Goal: Check status: Check status

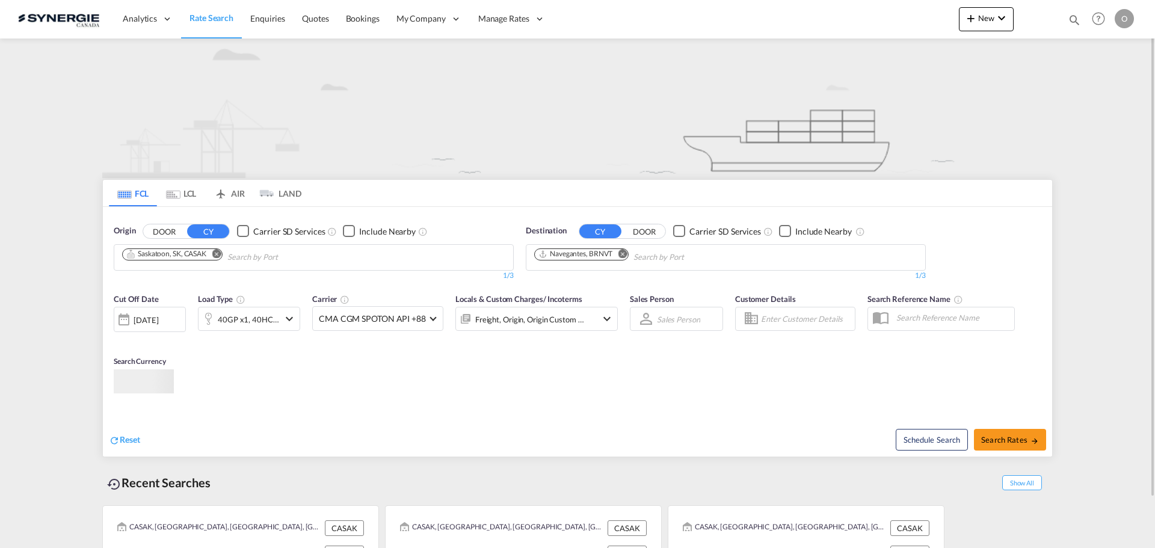
click at [1076, 20] on md-icon "icon-magnify" at bounding box center [1074, 19] width 13 height 13
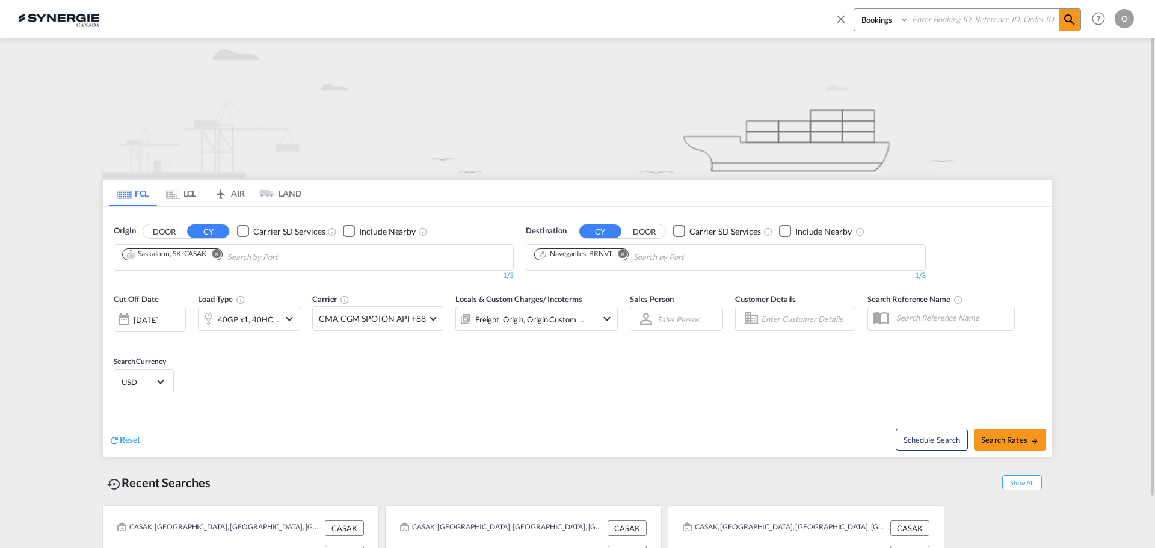
click at [882, 24] on select "Bookings Quotes Enquiries" at bounding box center [882, 20] width 57 height 22
select select "Quotes"
click at [854, 9] on select "Bookings Quotes Enquiries" at bounding box center [882, 20] width 57 height 22
click at [925, 21] on input at bounding box center [984, 19] width 150 height 21
paste input "SYC000014760"
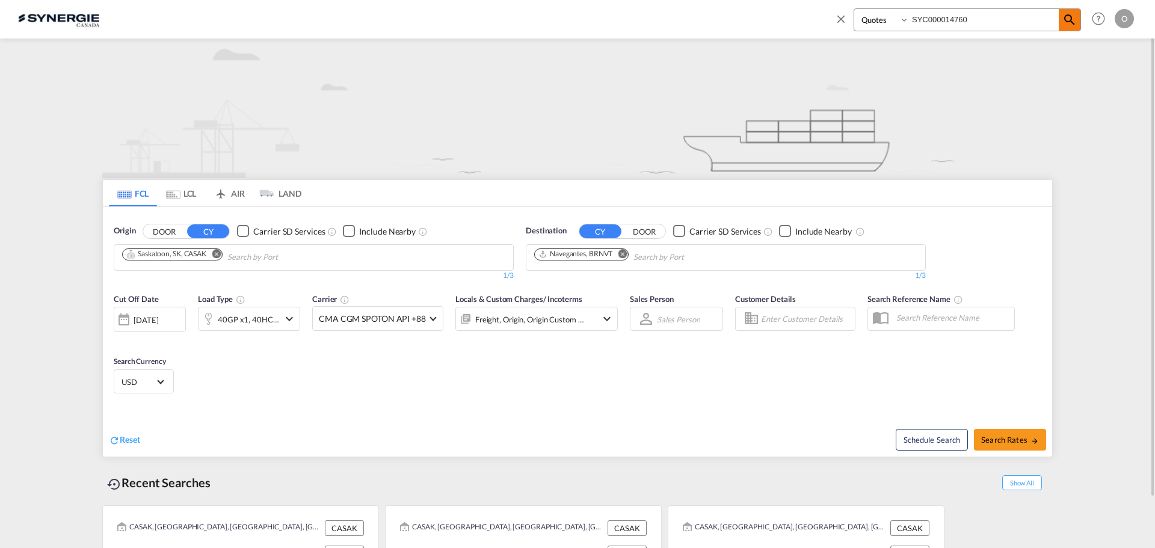
type input "SYC000014760"
click at [1066, 22] on md-icon "icon-magnify" at bounding box center [1069, 20] width 14 height 14
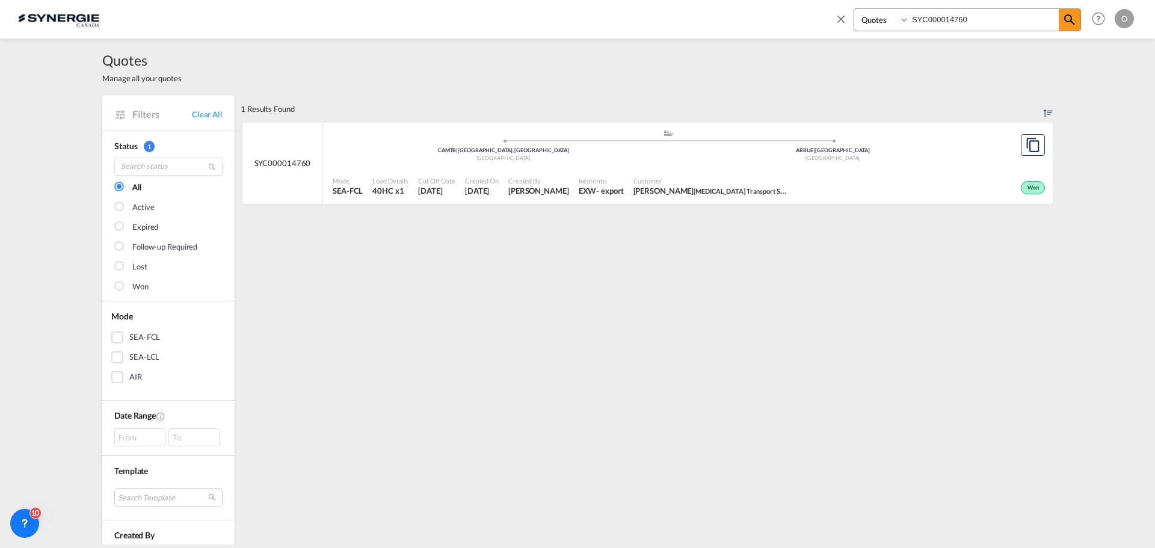
click at [596, 191] on div "- export" at bounding box center [609, 190] width 27 height 11
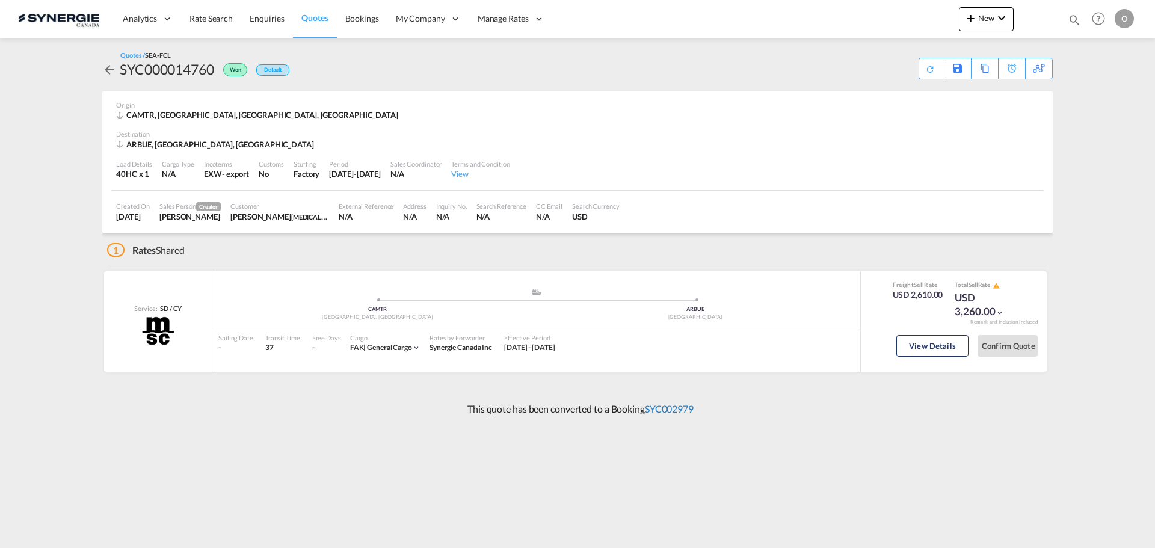
click at [683, 411] on link "SYC002979" at bounding box center [669, 408] width 49 height 11
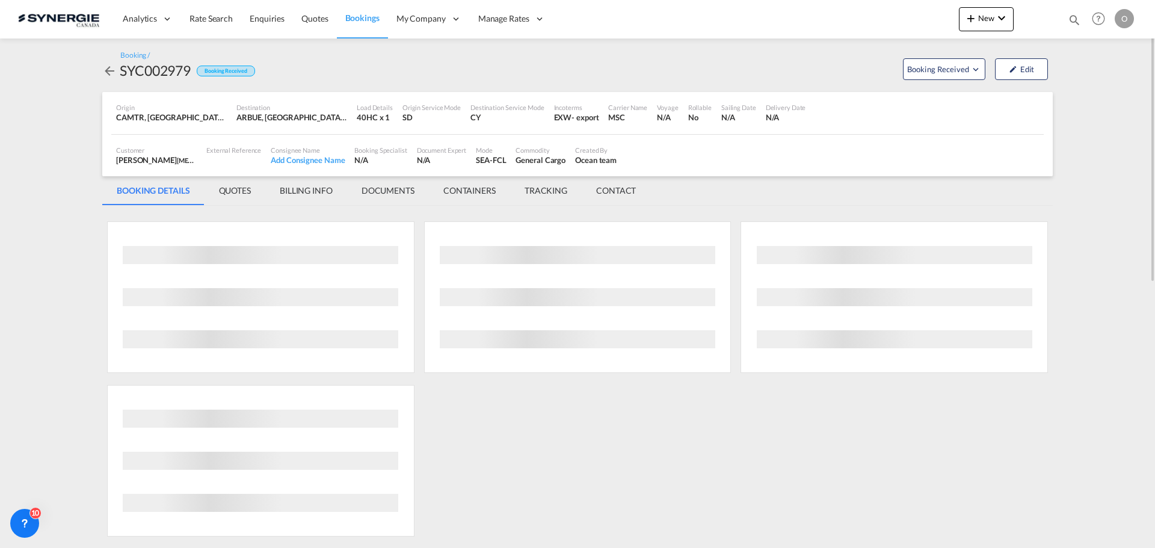
click at [236, 195] on md-tab-item "QUOTES" at bounding box center [235, 190] width 61 height 29
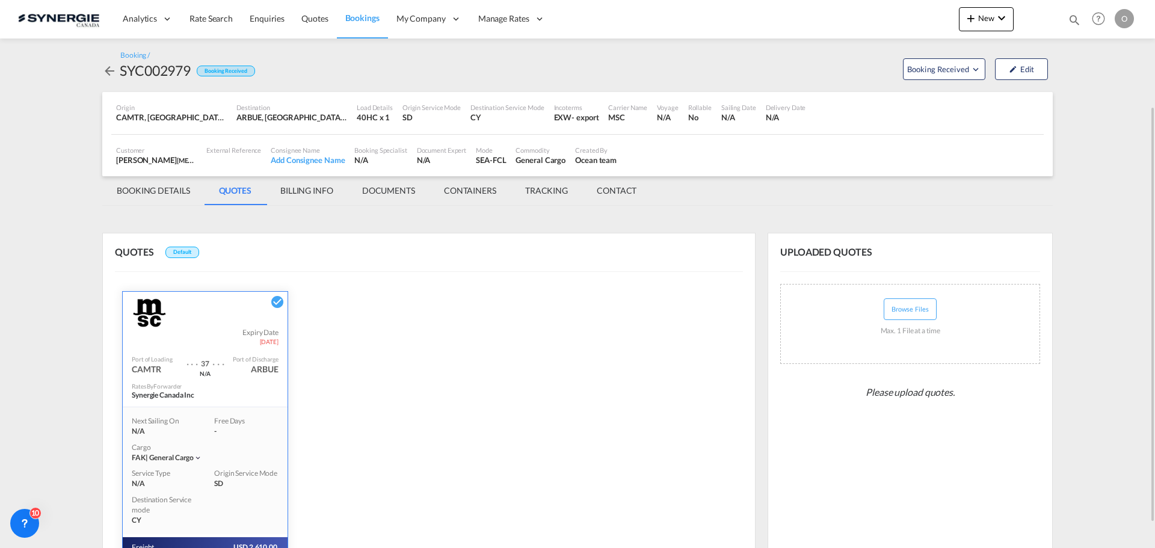
scroll to position [171, 0]
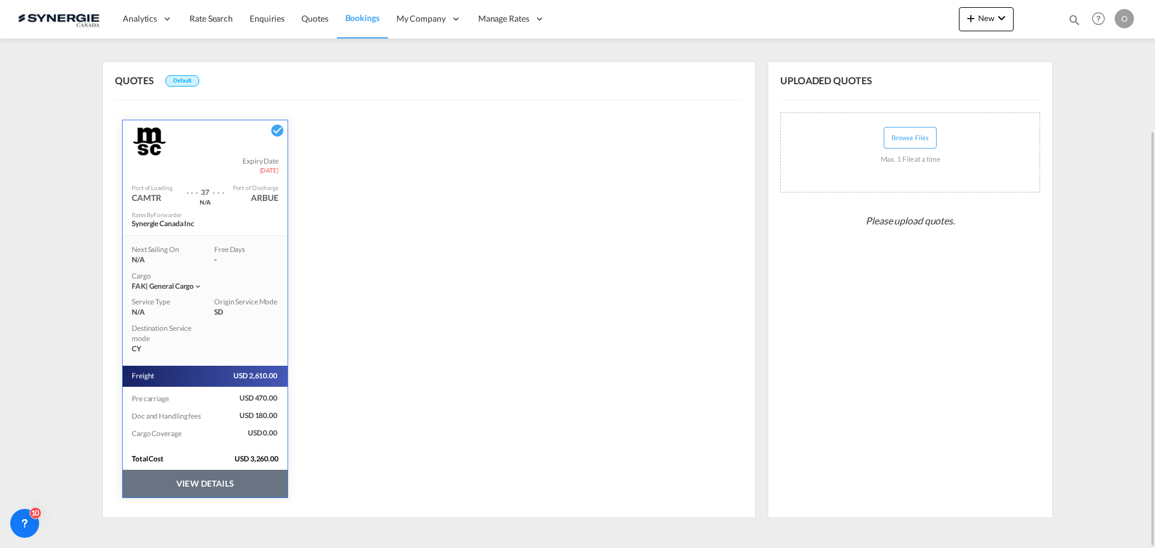
click at [194, 484] on button "VIEW DETAILS" at bounding box center [205, 484] width 165 height 28
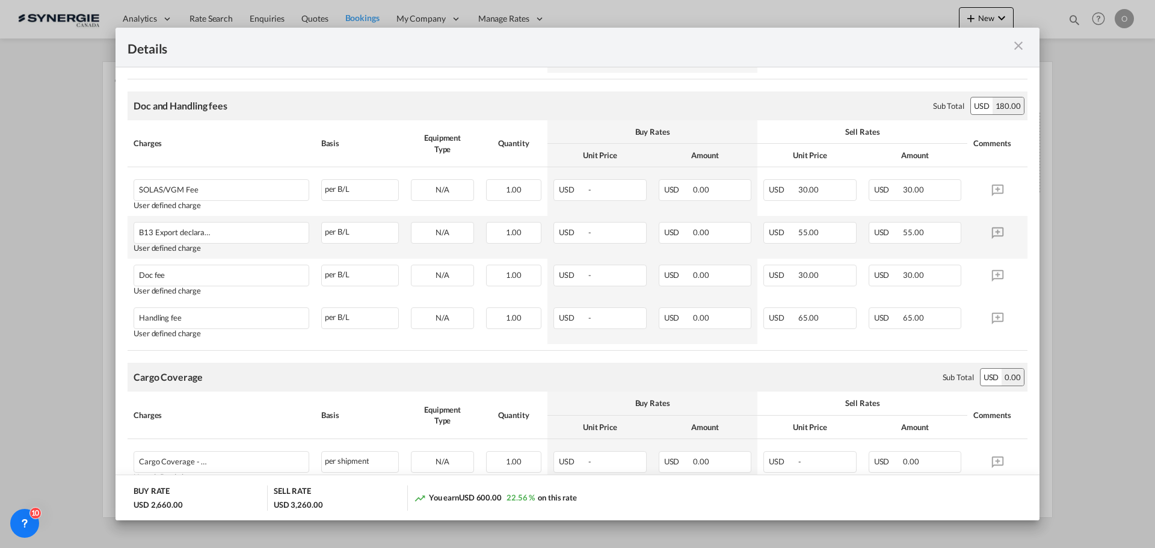
scroll to position [605, 0]
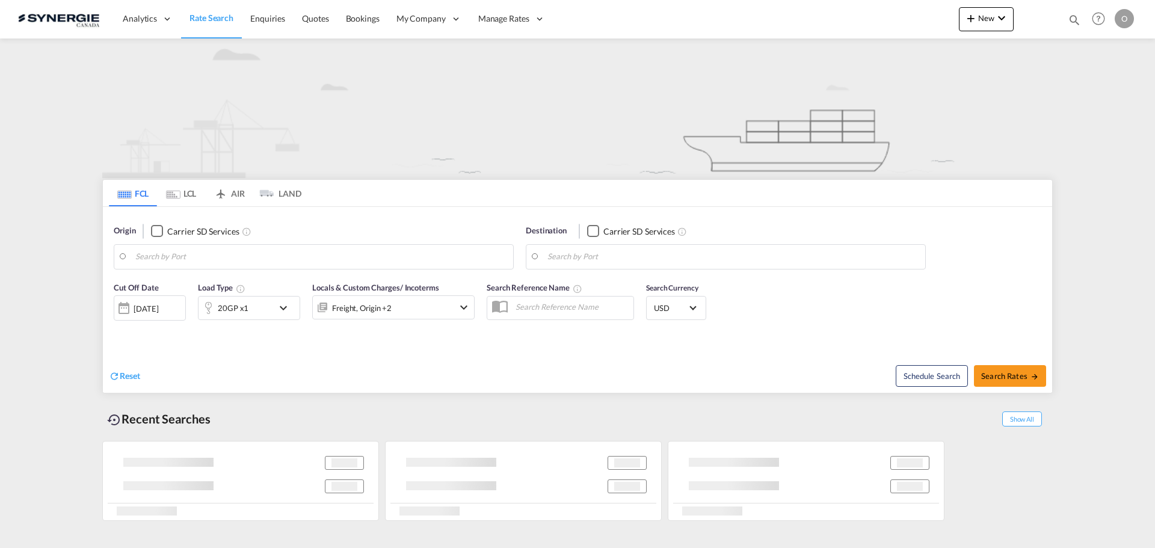
type input "Saskatoon, SK, CASAK"
type input "Navegantes, BRNVT"
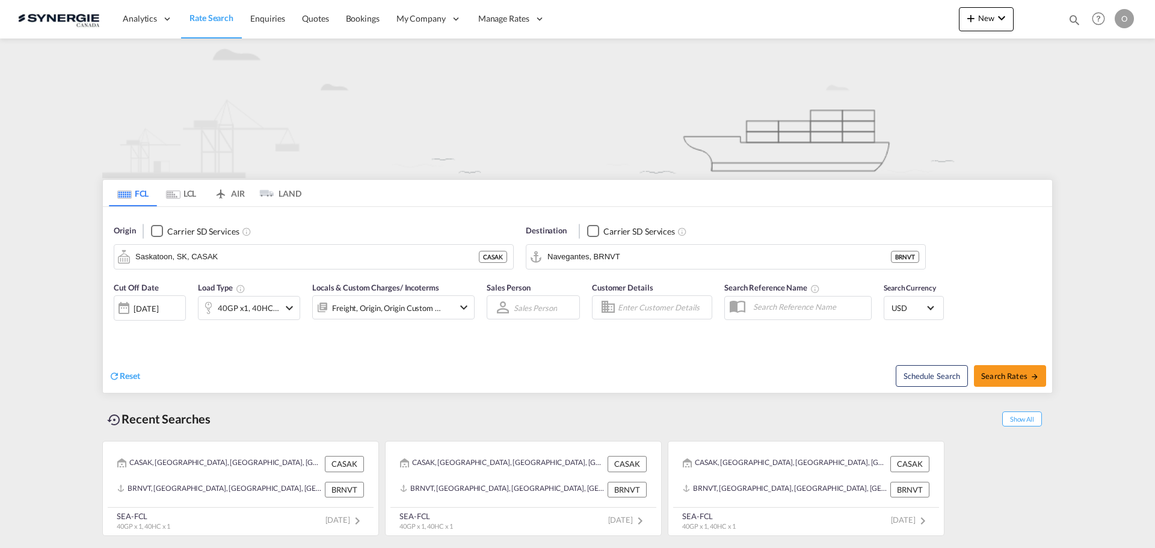
click at [1069, 20] on md-icon "icon-magnify" at bounding box center [1074, 19] width 13 height 13
click at [906, 23] on select "Bookings Quotes Enquiries" at bounding box center [882, 20] width 57 height 22
select select "Quotes"
click at [854, 9] on select "Bookings Quotes Enquiries" at bounding box center [882, 20] width 57 height 22
click at [926, 20] on input at bounding box center [984, 19] width 150 height 21
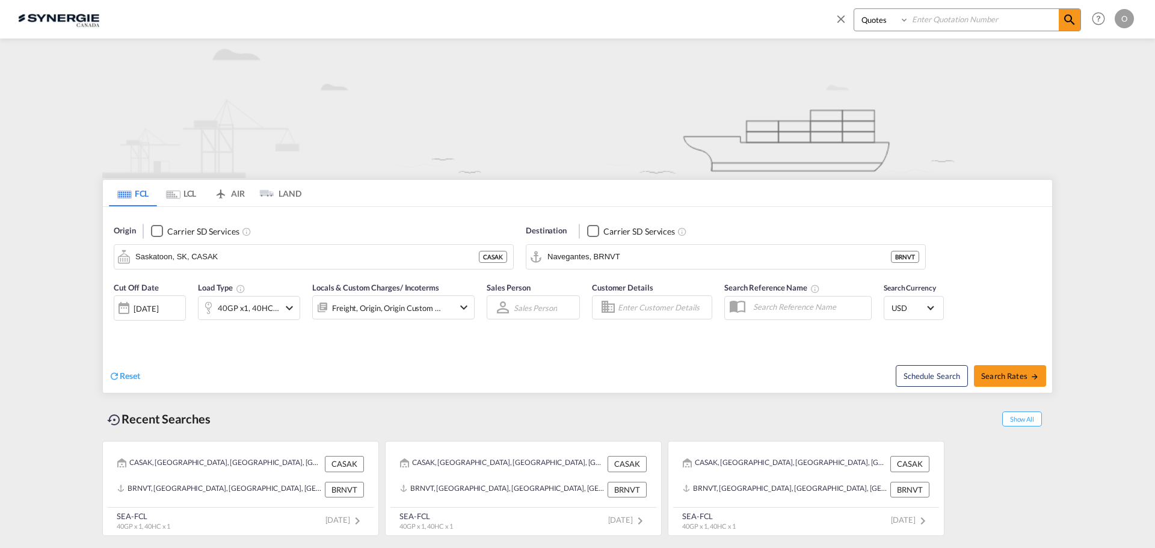
paste input "SYC000014635"
type input "SYC000014635"
click at [1070, 24] on md-icon "icon-magnify" at bounding box center [1069, 20] width 14 height 14
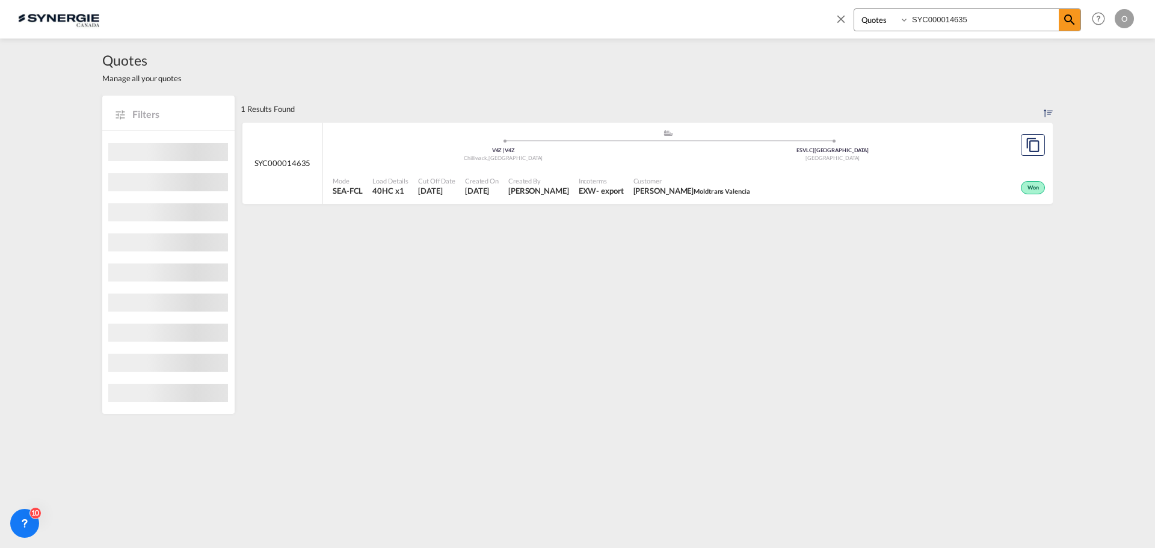
click at [596, 188] on div "- export" at bounding box center [609, 190] width 27 height 11
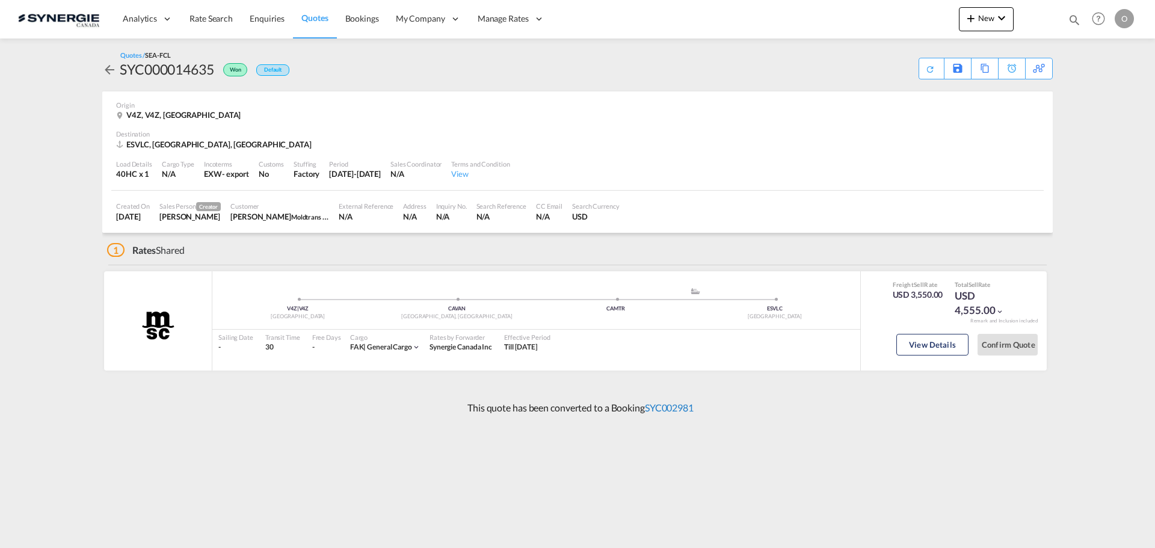
click at [664, 406] on link "SYC002981" at bounding box center [669, 407] width 49 height 11
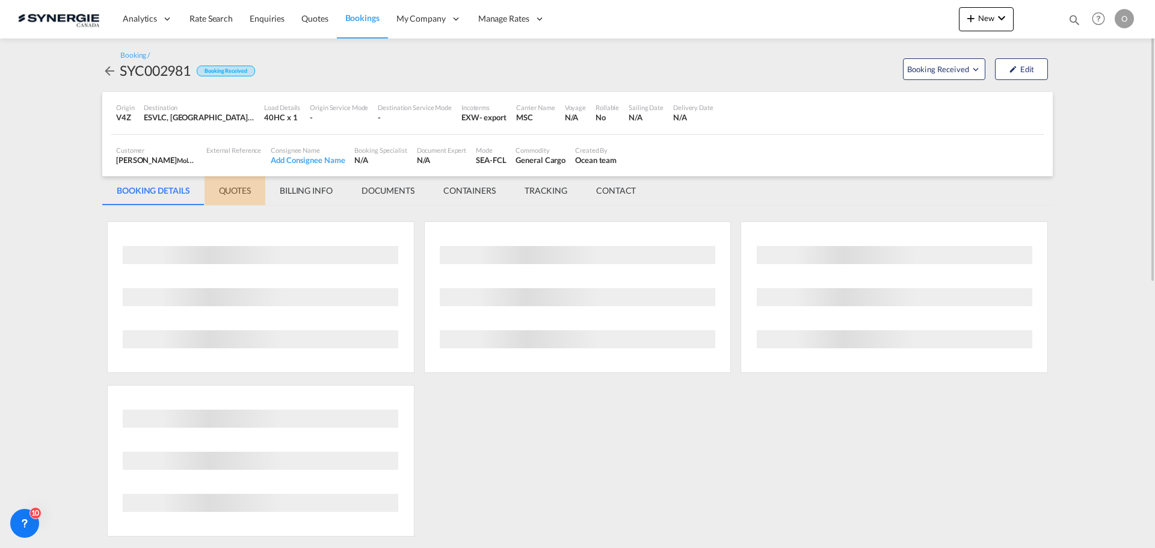
click at [236, 183] on md-tab-item "QUOTES" at bounding box center [235, 190] width 61 height 29
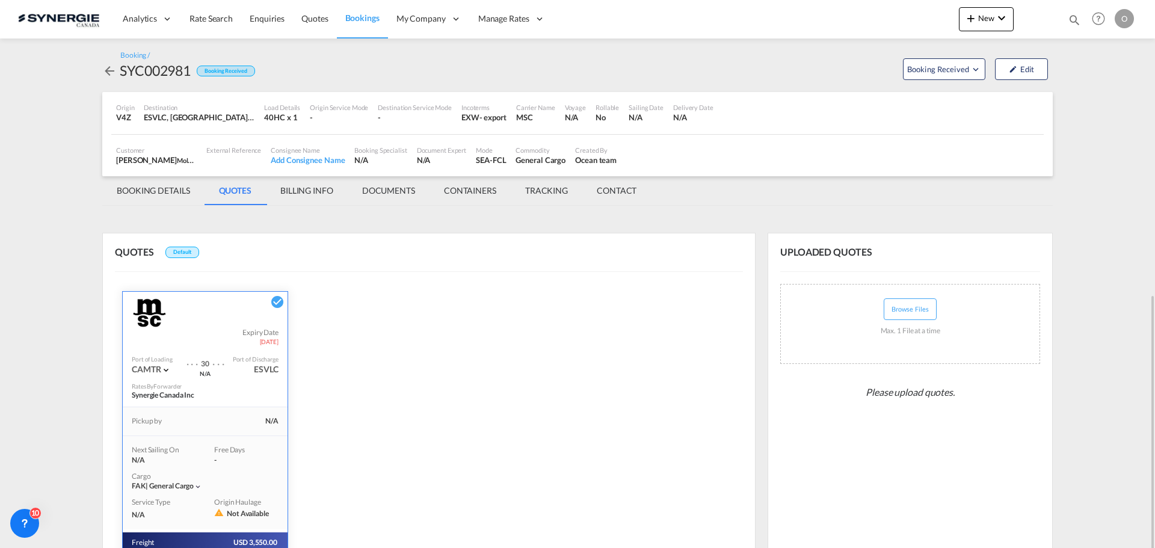
scroll to position [167, 0]
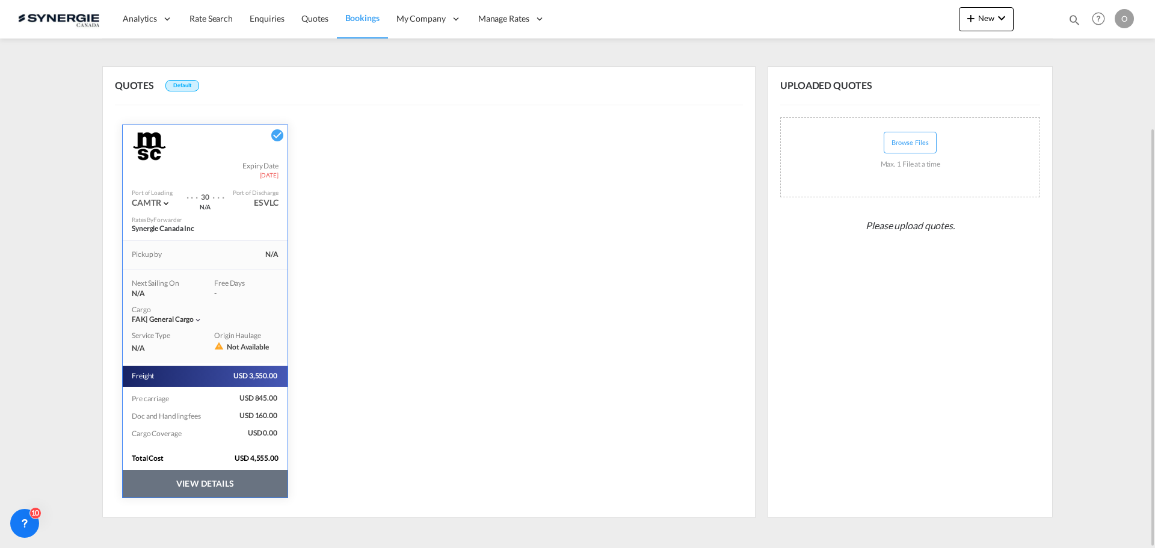
click at [206, 490] on button "VIEW DETAILS" at bounding box center [205, 484] width 165 height 28
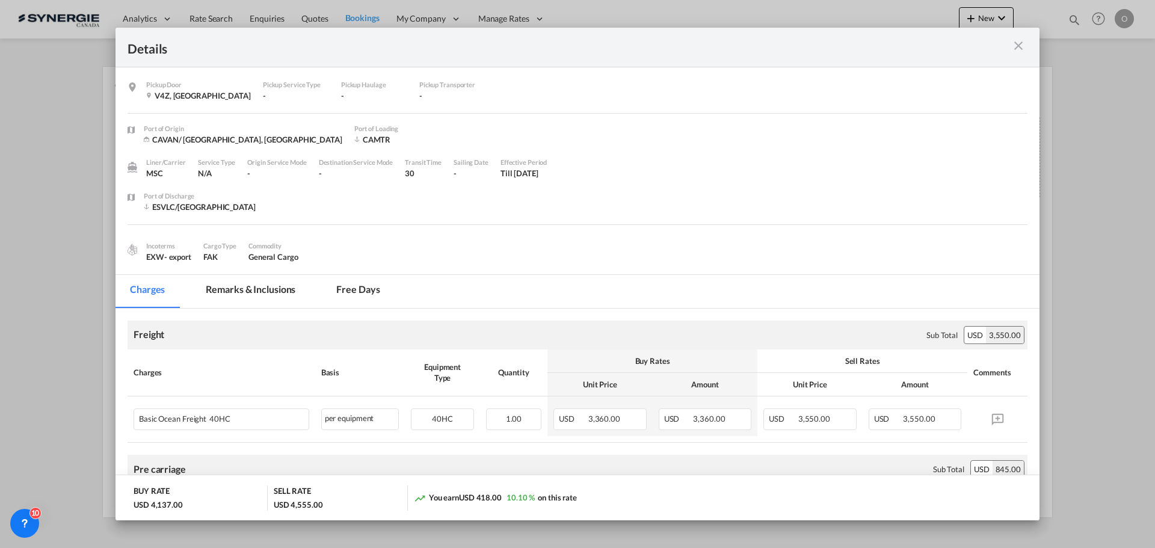
click at [248, 294] on md-tab-item "Remarks & Inclusions" at bounding box center [250, 291] width 119 height 33
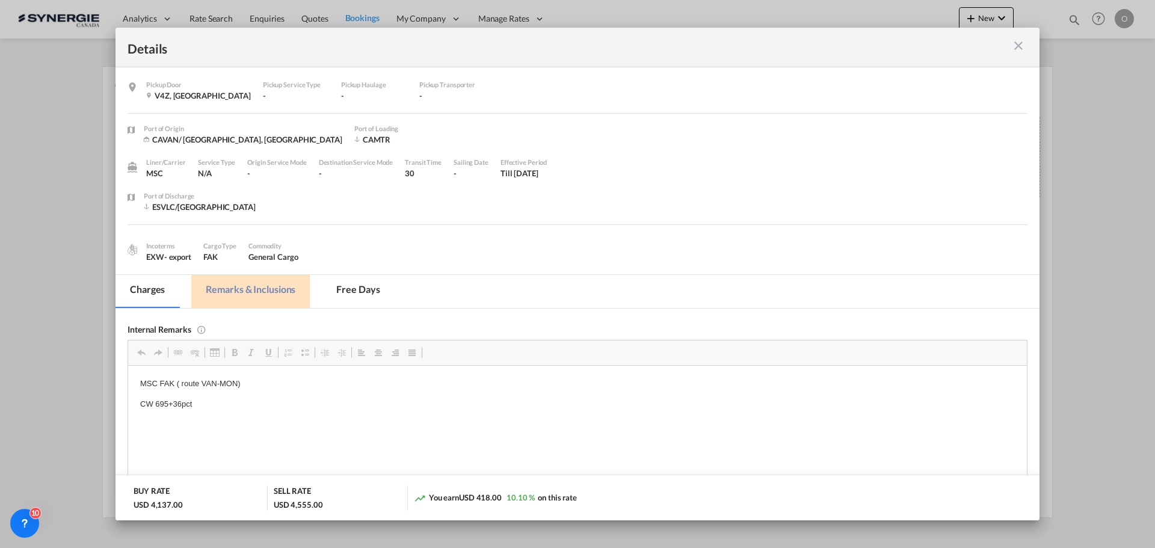
scroll to position [0, 0]
